Goal: Transaction & Acquisition: Purchase product/service

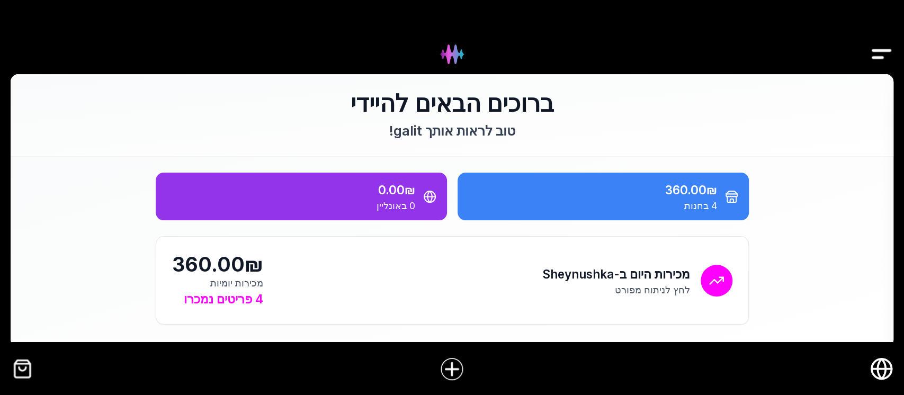
click at [883, 49] on img "Drawer" at bounding box center [882, 54] width 24 height 41
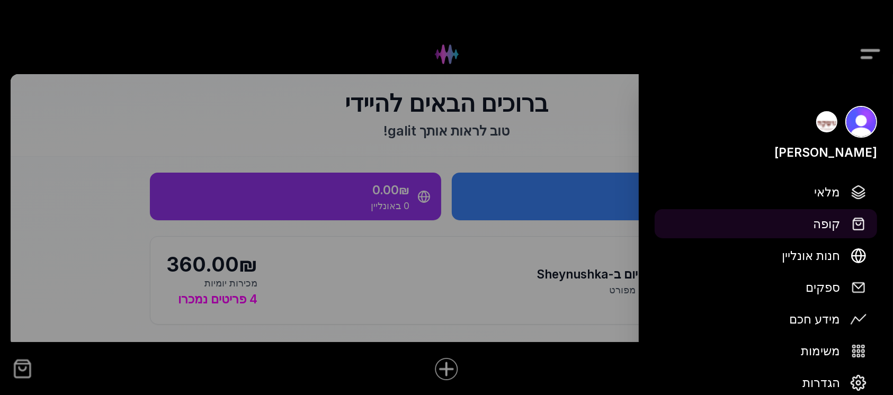
click at [835, 221] on span "קופה" at bounding box center [826, 224] width 27 height 19
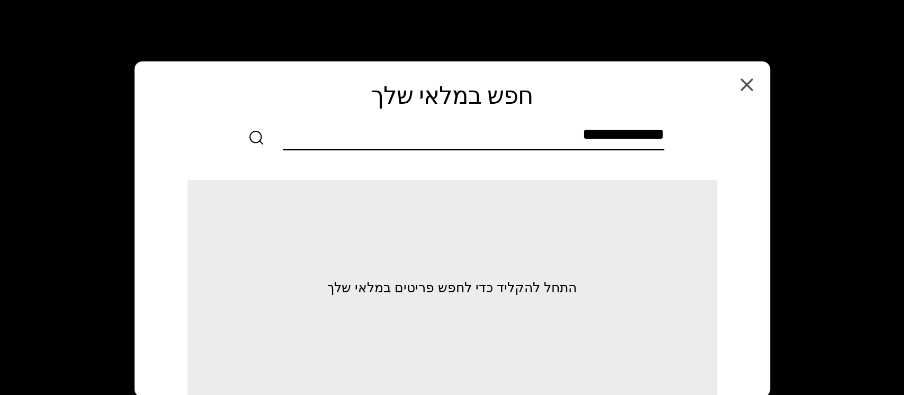
click at [665, 131] on div at bounding box center [452, 137] width 589 height 25
click at [645, 136] on input "text" at bounding box center [473, 137] width 381 height 24
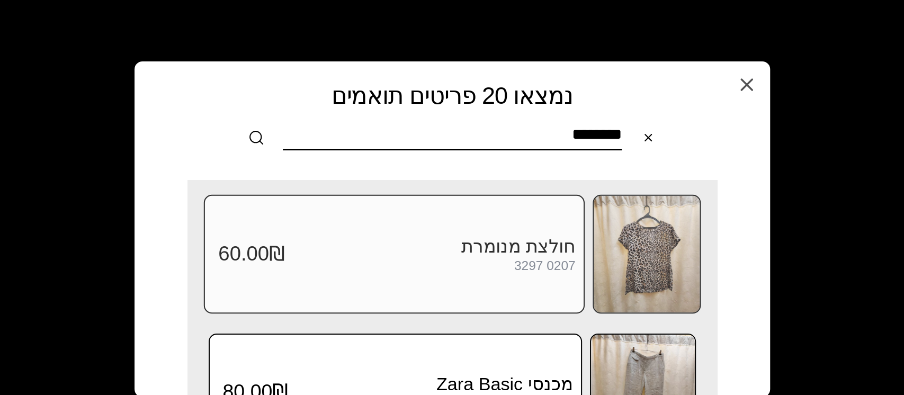
type input "********"
click at [640, 261] on img at bounding box center [647, 254] width 106 height 117
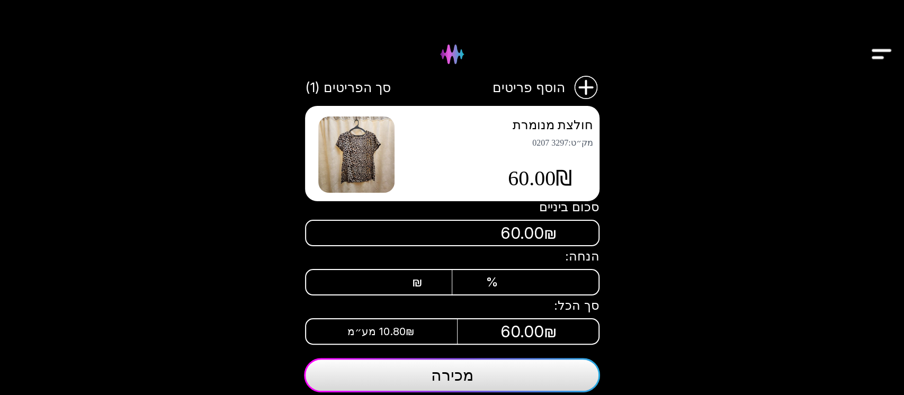
click at [386, 276] on div "₪" at bounding box center [390, 282] width 66 height 15
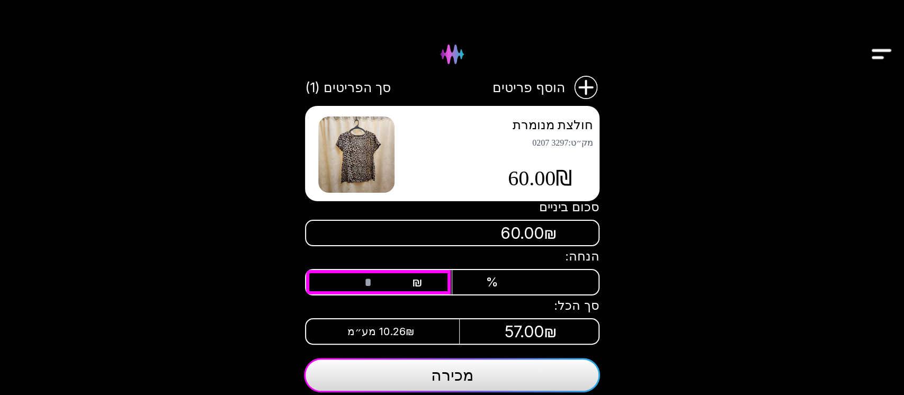
type input "**"
click at [462, 379] on span "מכירה" at bounding box center [452, 375] width 42 height 19
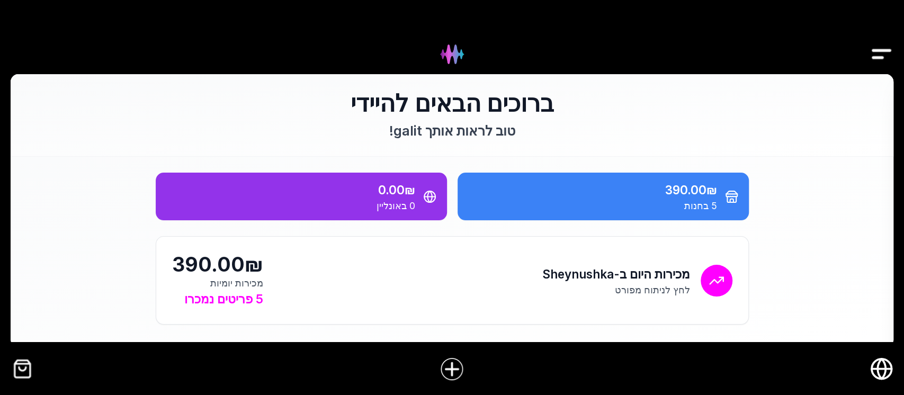
click at [880, 56] on img "Drawer" at bounding box center [882, 54] width 24 height 41
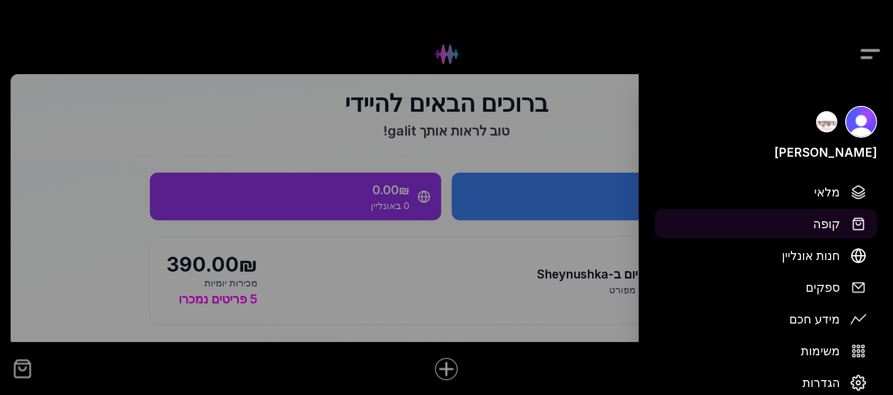
click at [830, 222] on span "קופה" at bounding box center [826, 224] width 27 height 19
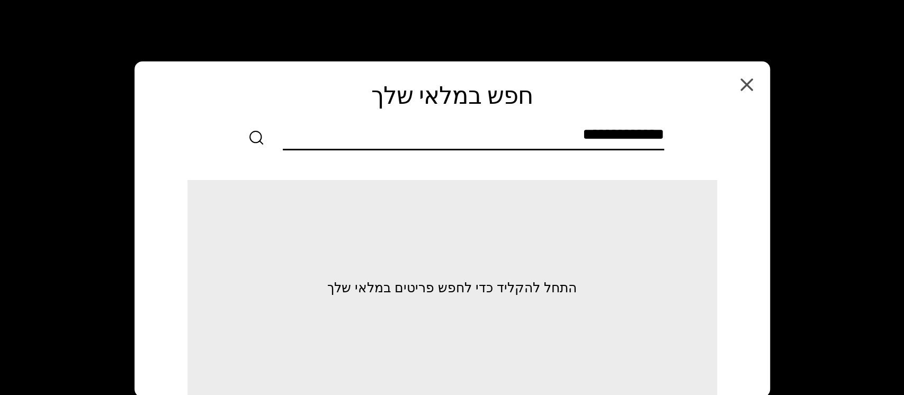
click at [652, 133] on input "text" at bounding box center [473, 137] width 381 height 24
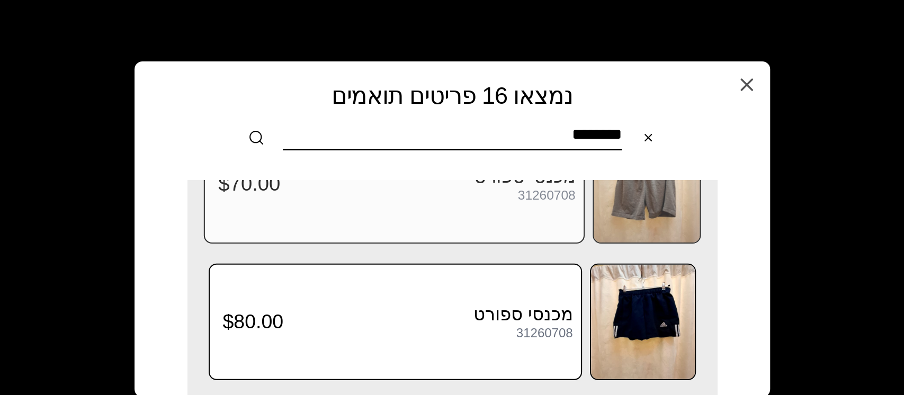
scroll to position [1999, 0]
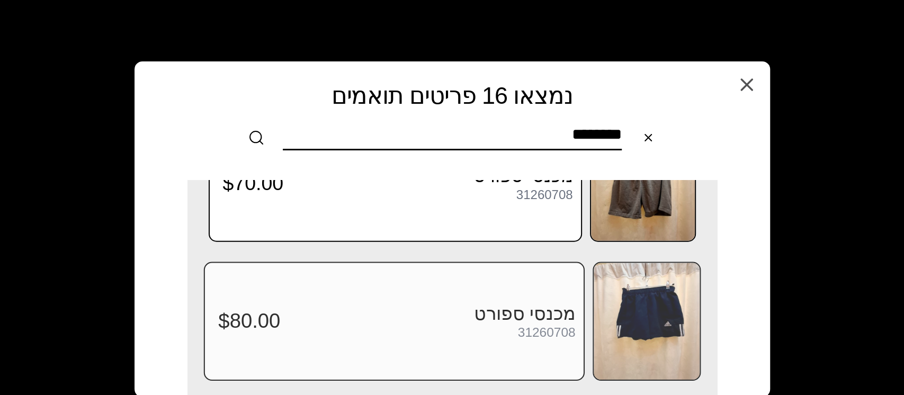
type input "********"
click at [656, 306] on img at bounding box center [647, 321] width 106 height 117
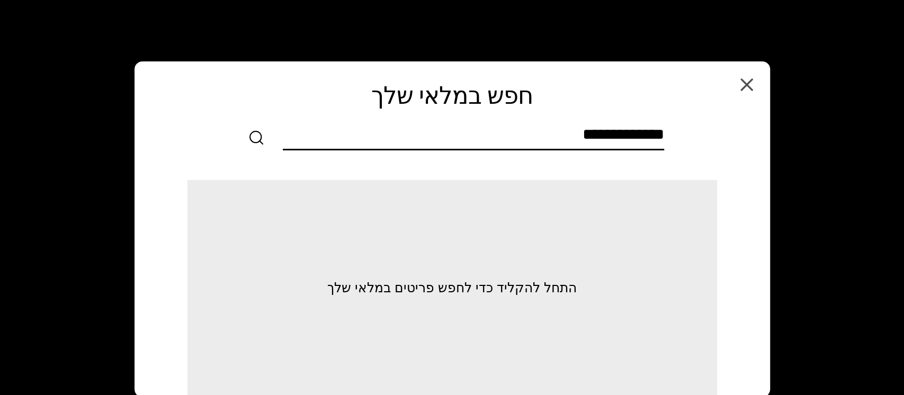
scroll to position [0, 0]
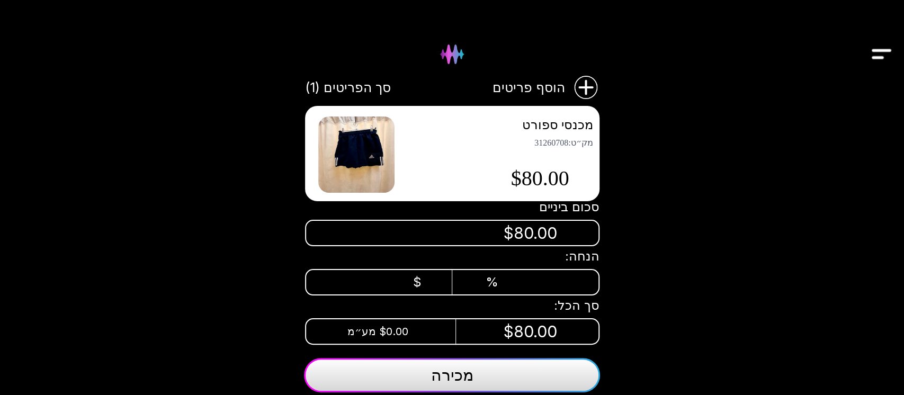
click at [507, 375] on button "מכירה" at bounding box center [452, 375] width 296 height 34
